Goal: Obtain resource: Download file/media

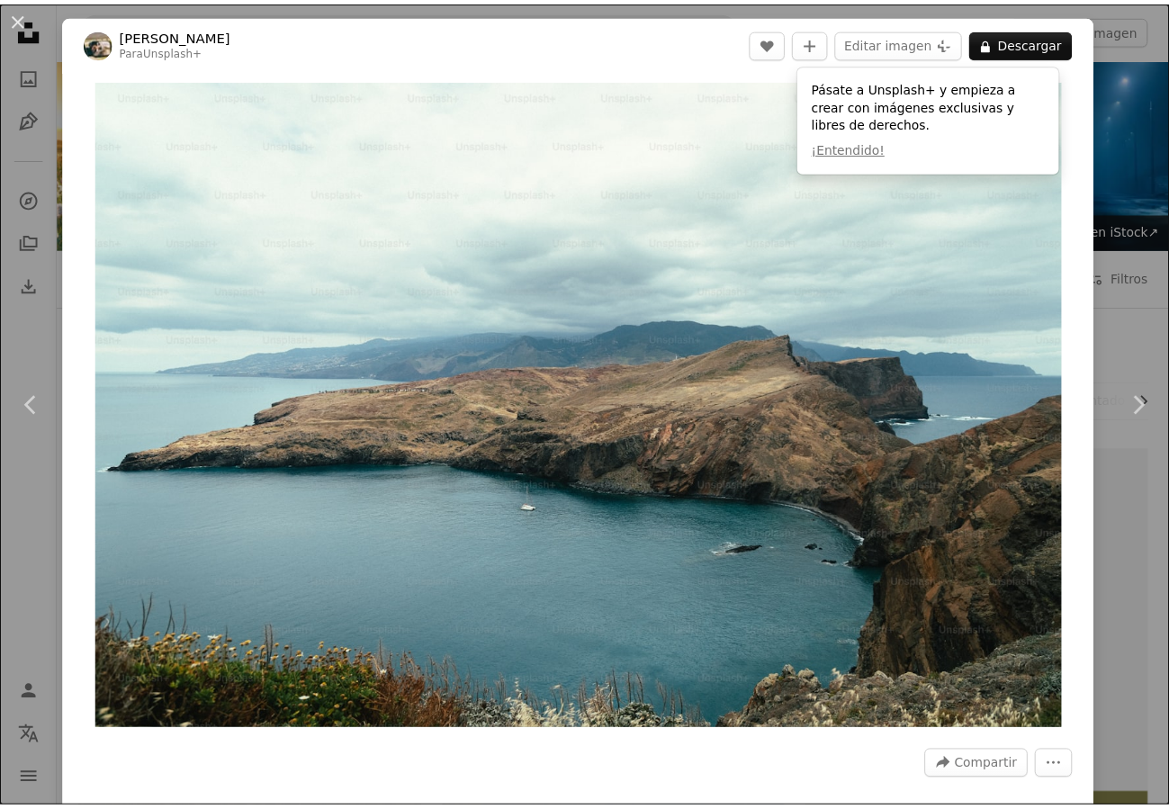
scroll to position [1170, 0]
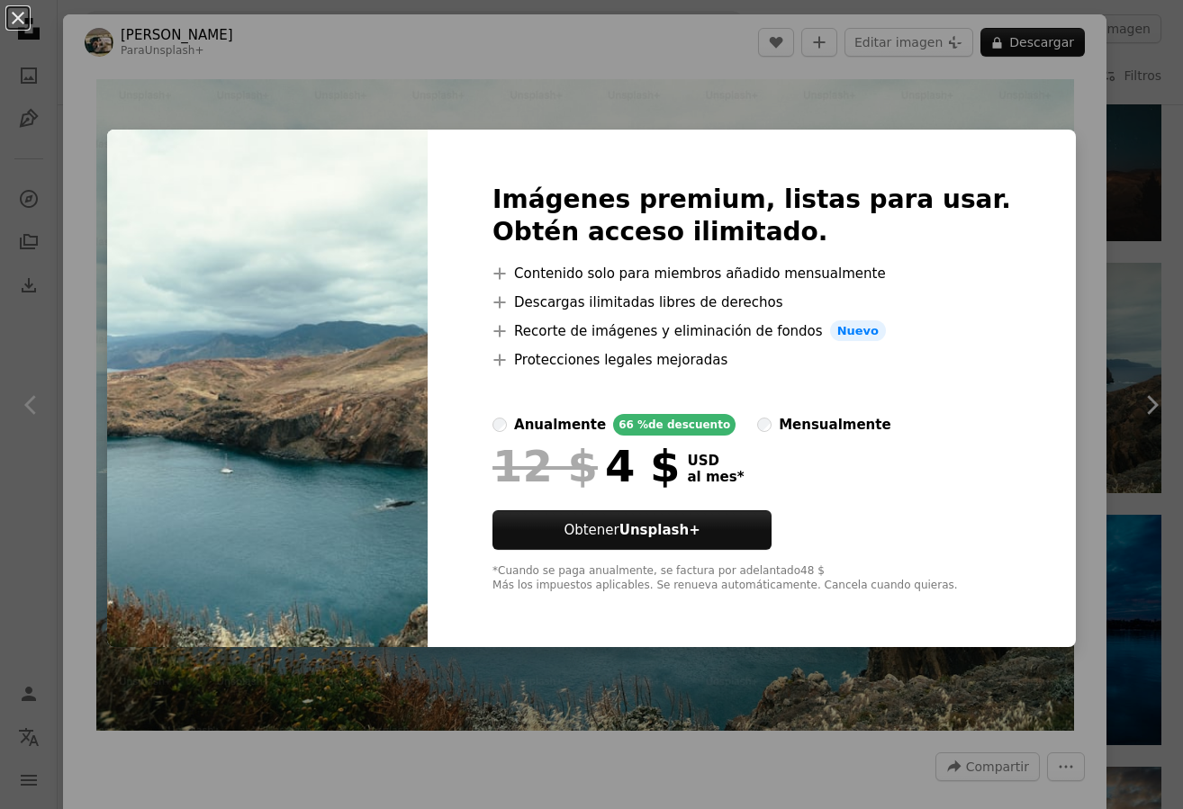
click at [11, 25] on button "An X shape" at bounding box center [18, 18] width 22 height 22
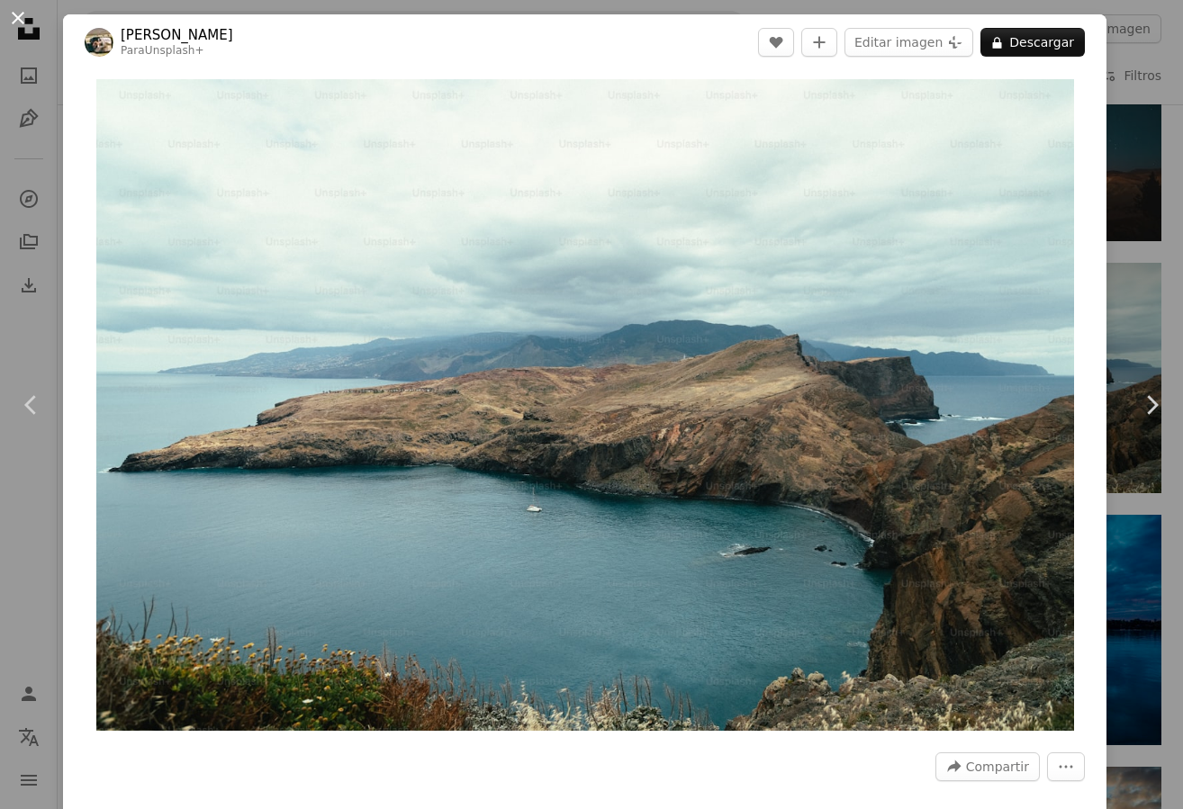
click at [11, 25] on button "An X shape" at bounding box center [18, 18] width 22 height 22
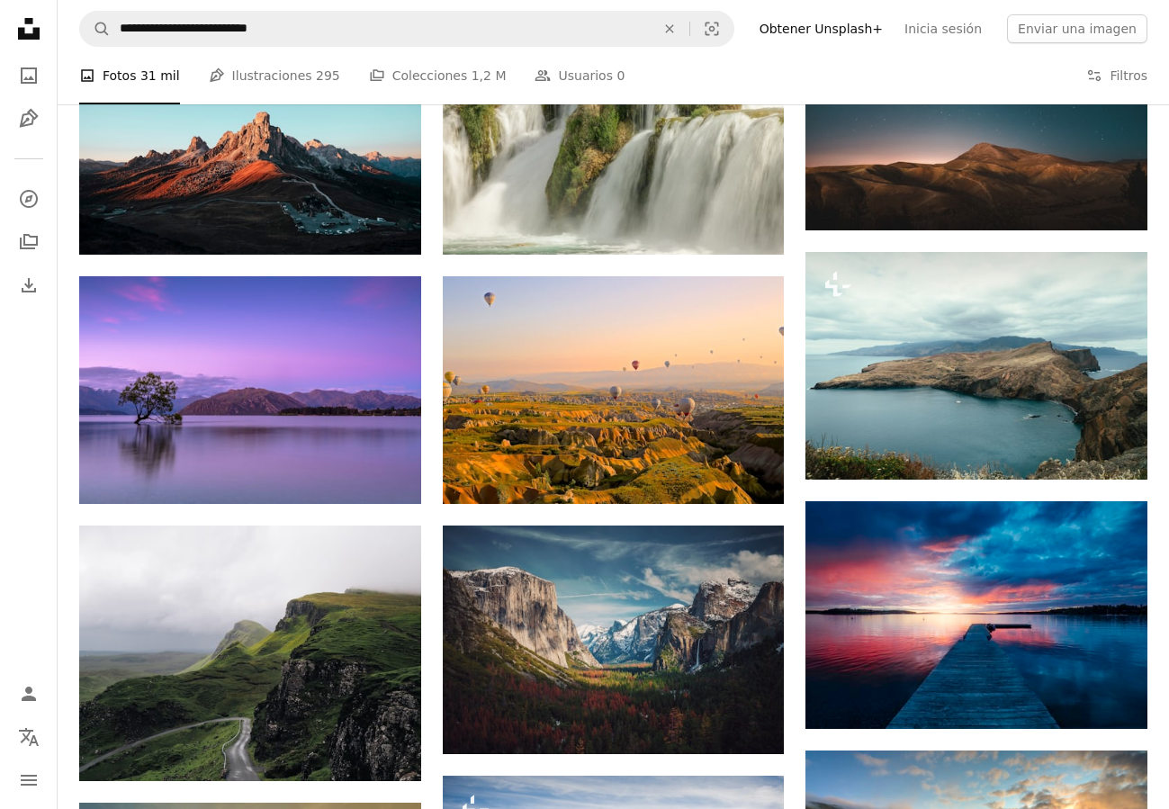
click at [24, 25] on icon "Unsplash logo Página de inicio de Unsplash" at bounding box center [29, 29] width 36 height 36
